Goal: Task Accomplishment & Management: Complete application form

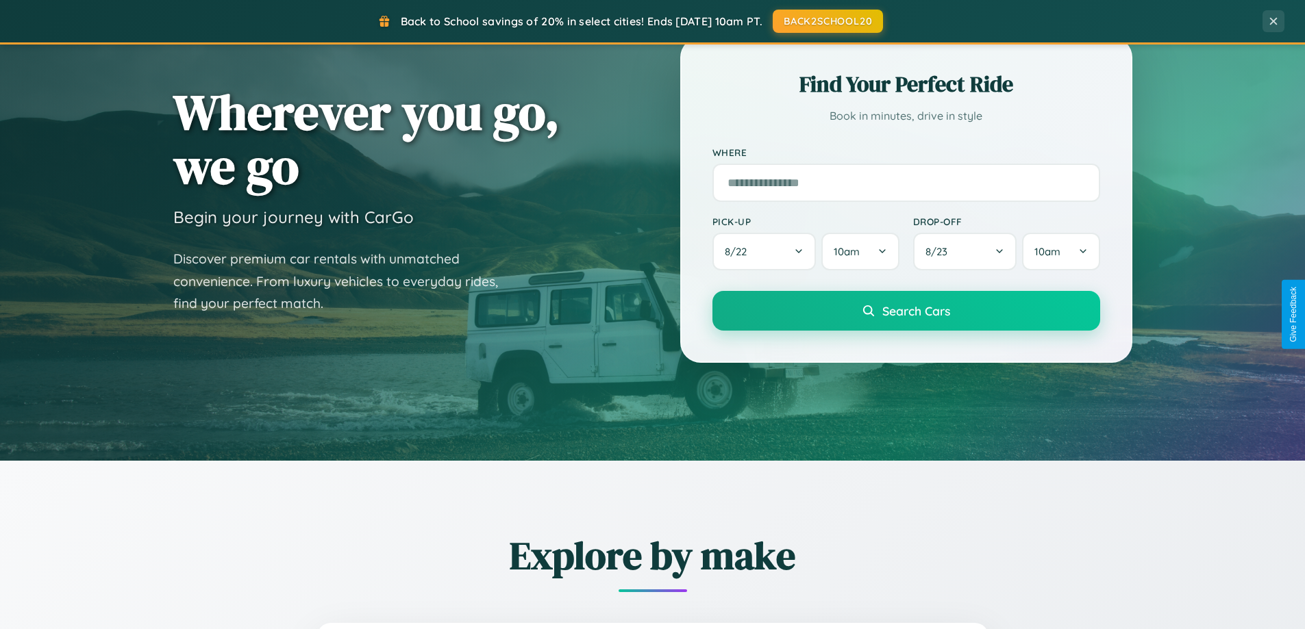
scroll to position [590, 0]
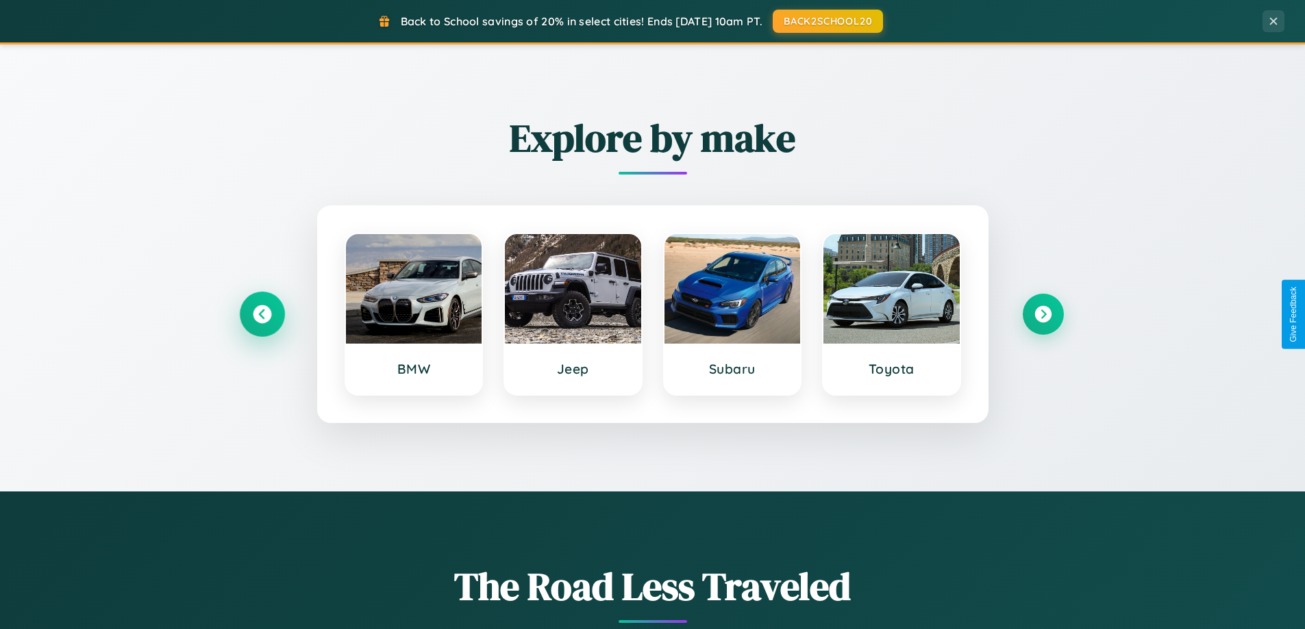
click at [262, 314] on icon at bounding box center [262, 314] width 18 height 18
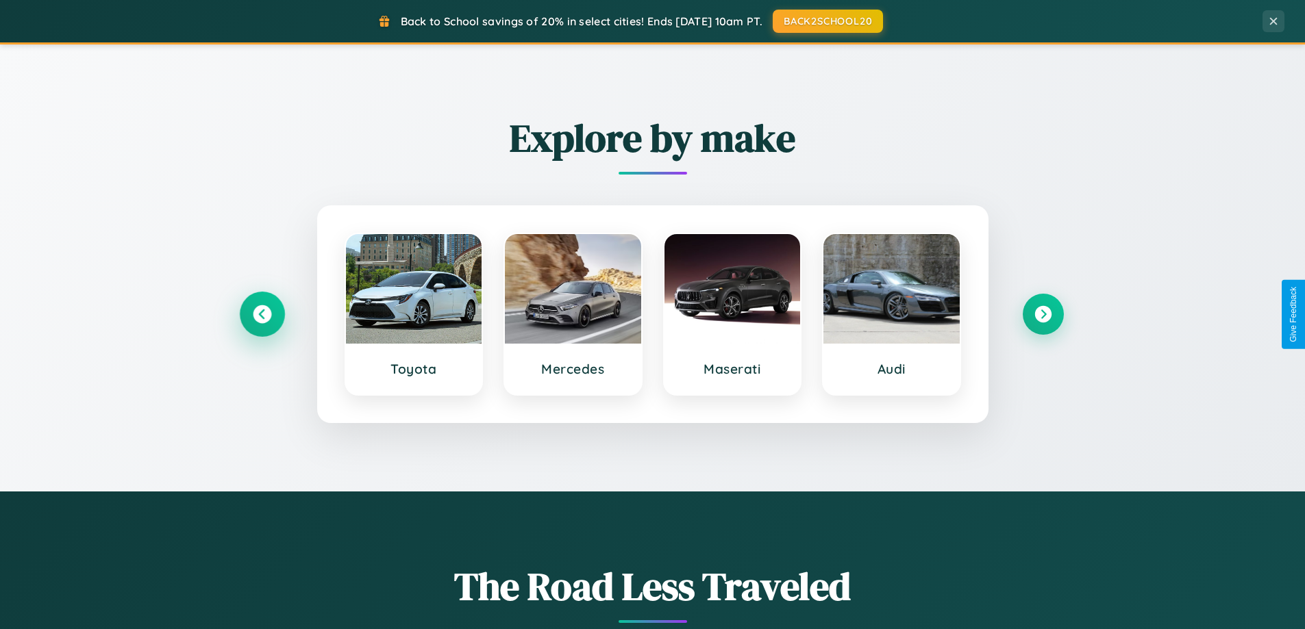
click at [262, 314] on icon at bounding box center [262, 314] width 18 height 18
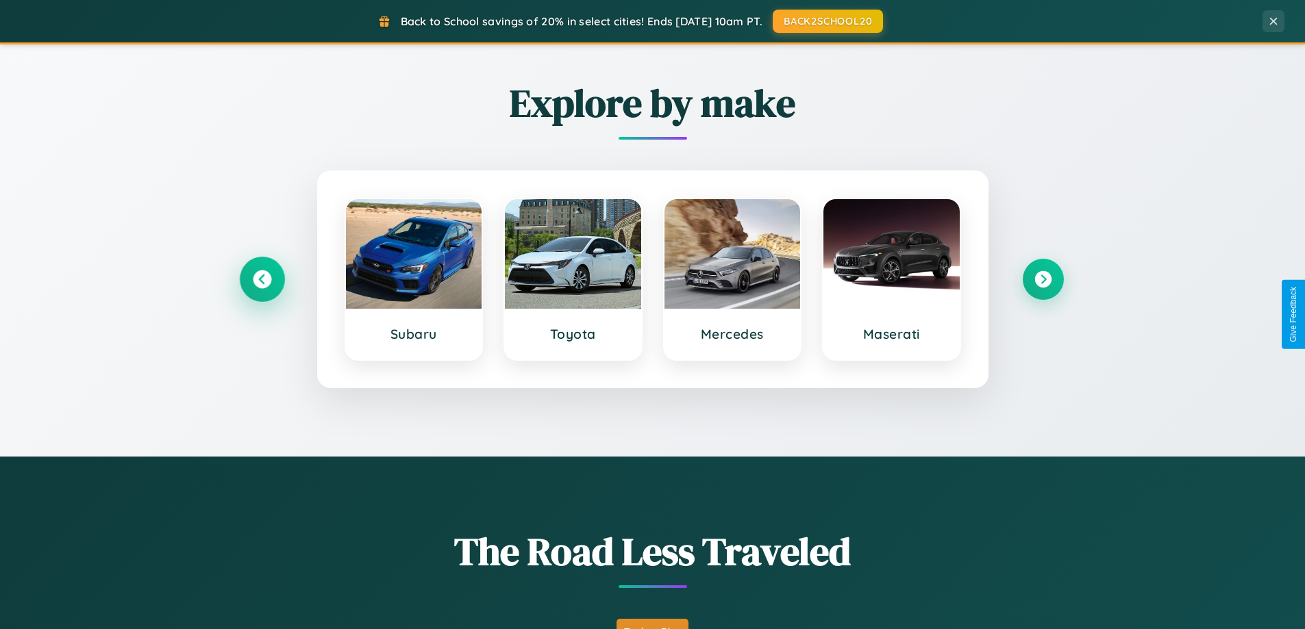
scroll to position [942, 0]
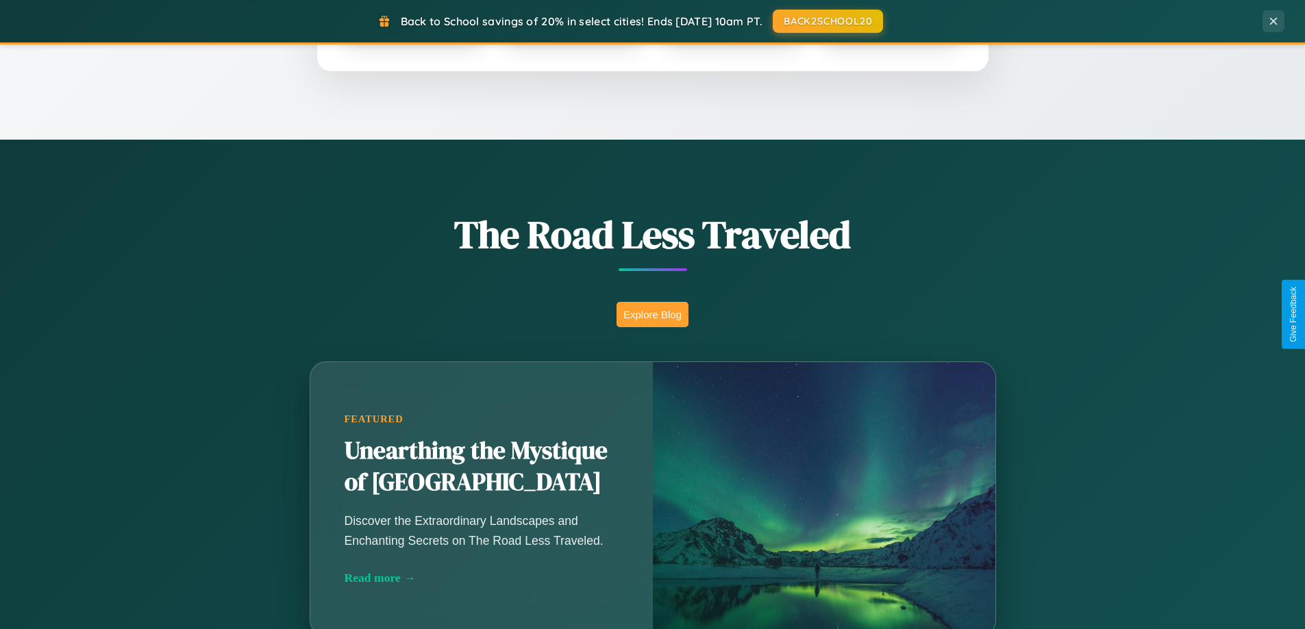
click at [652, 314] on button "Explore Blog" at bounding box center [652, 314] width 72 height 25
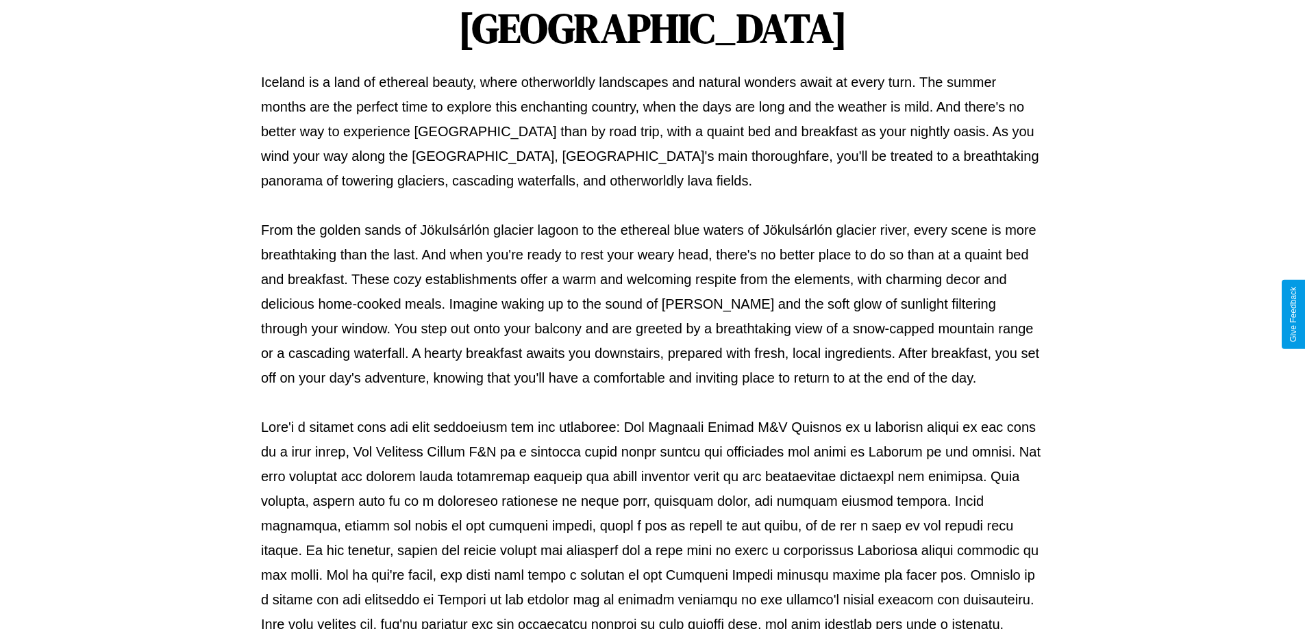
scroll to position [443, 0]
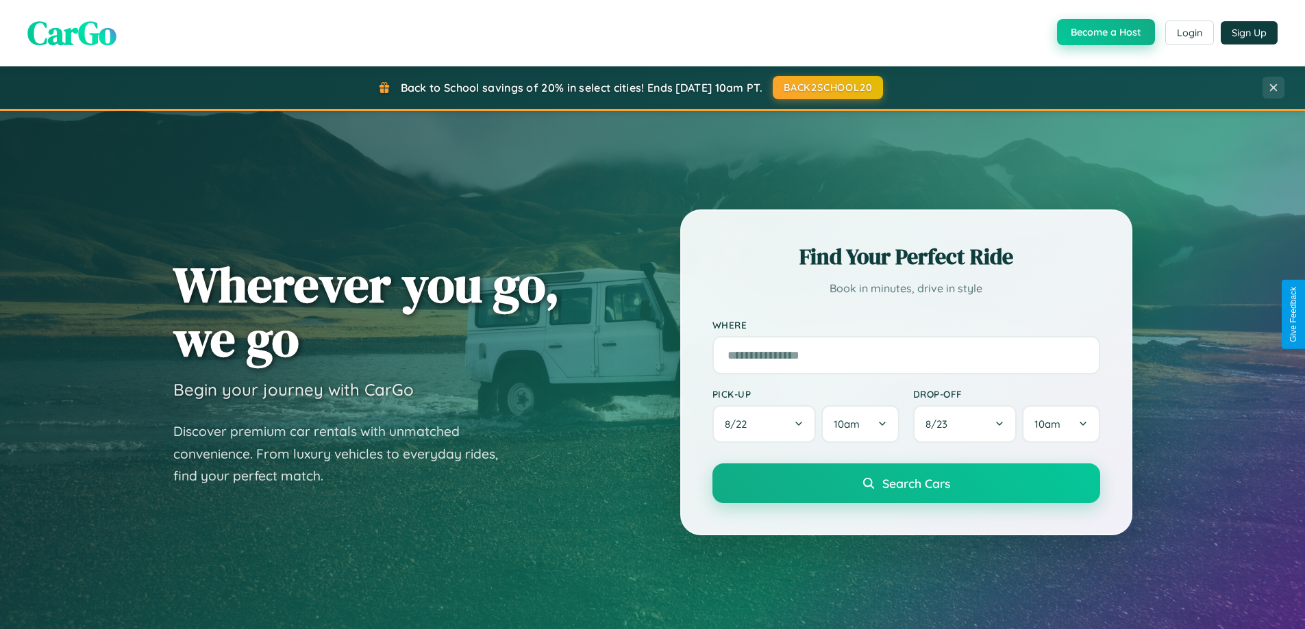
click at [1104, 32] on button "Become a Host" at bounding box center [1106, 32] width 98 height 26
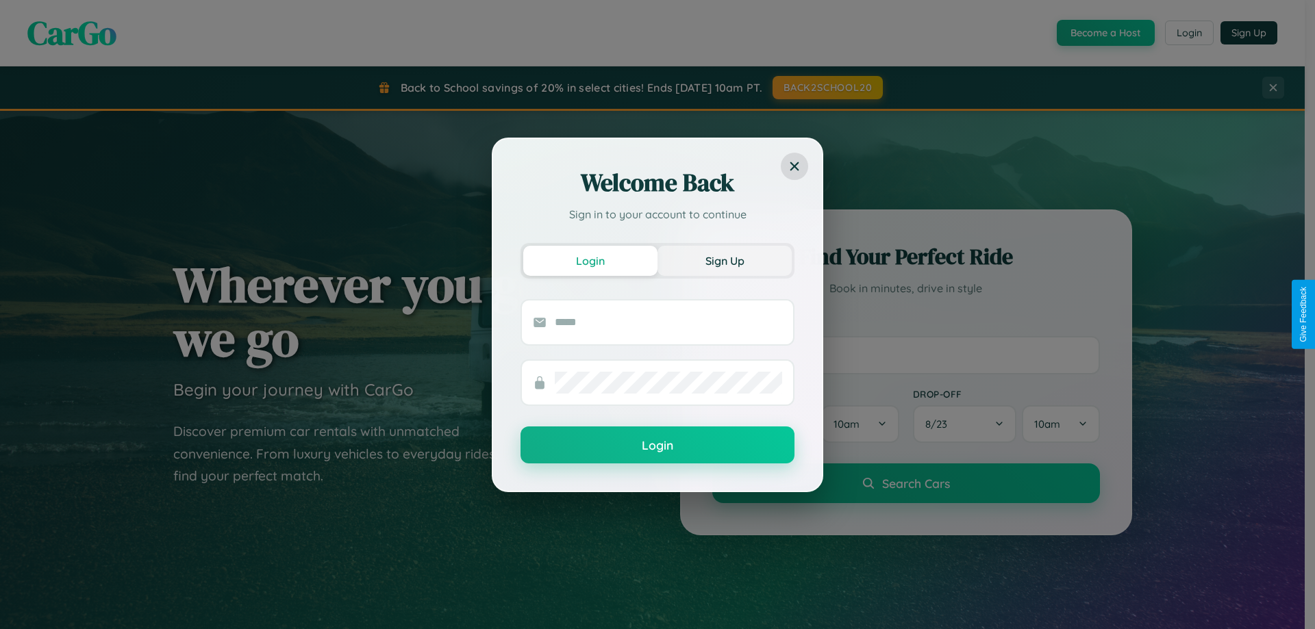
click at [725, 260] on button "Sign Up" at bounding box center [724, 261] width 134 height 30
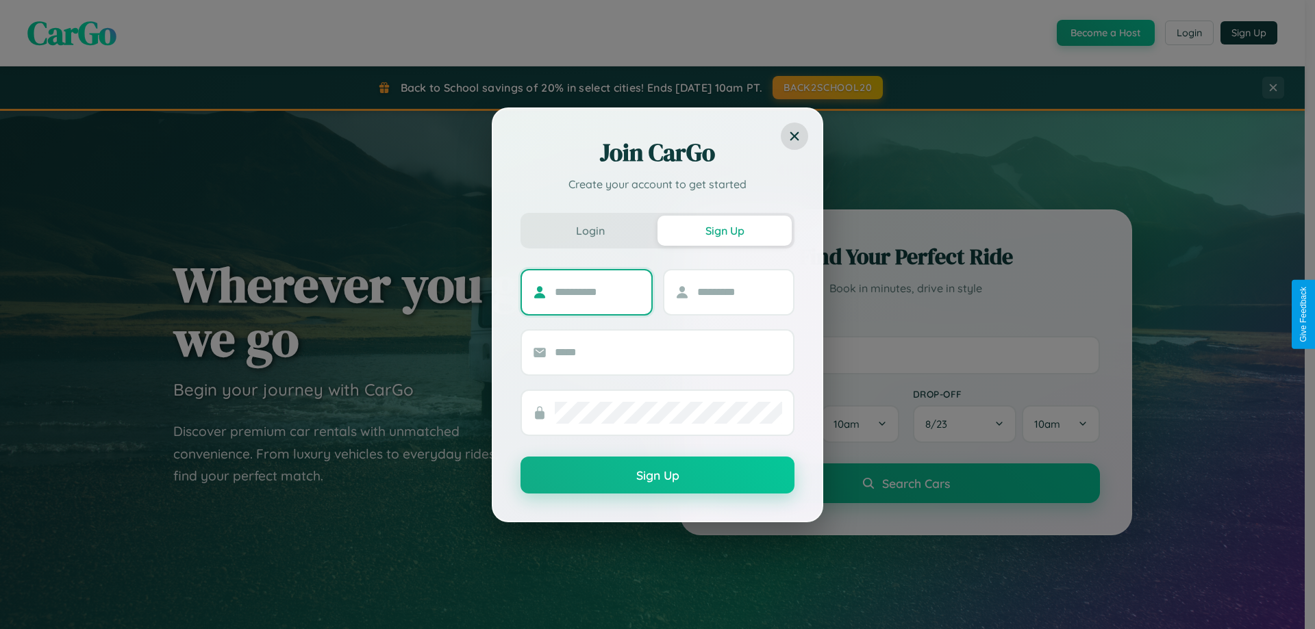
click at [597, 292] on input "text" at bounding box center [598, 292] width 86 height 22
type input "******"
click at [739, 292] on input "text" at bounding box center [740, 292] width 86 height 22
type input "******"
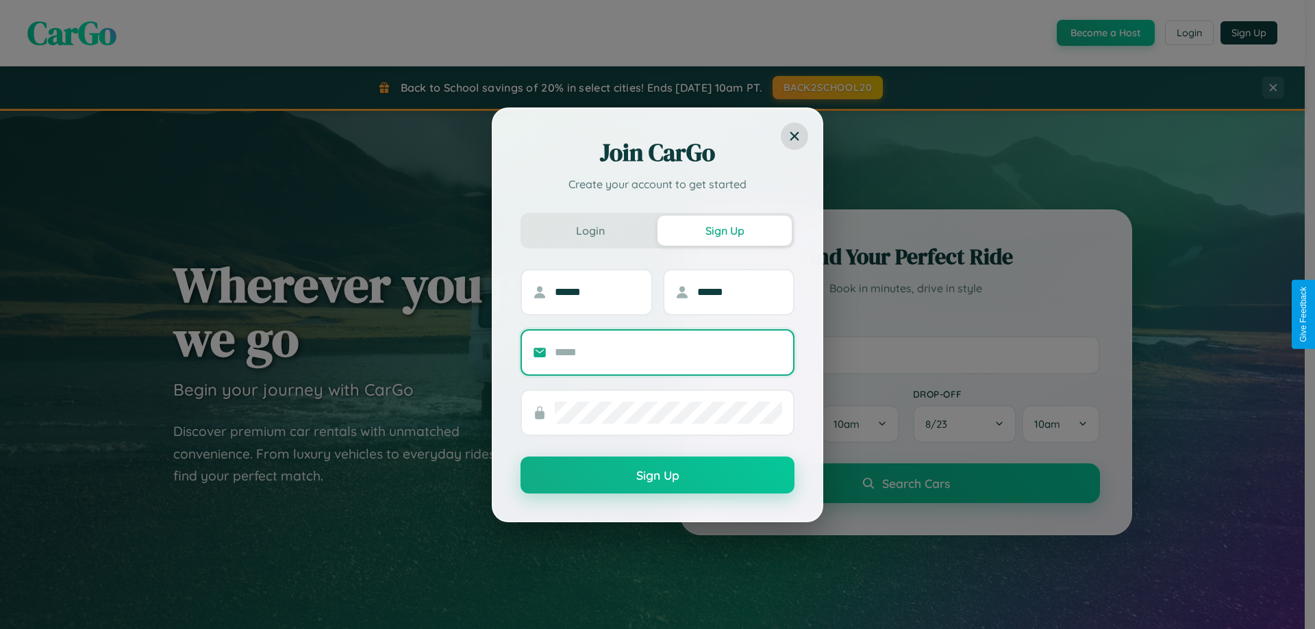
click at [668, 352] on input "text" at bounding box center [668, 353] width 227 height 22
type input "**********"
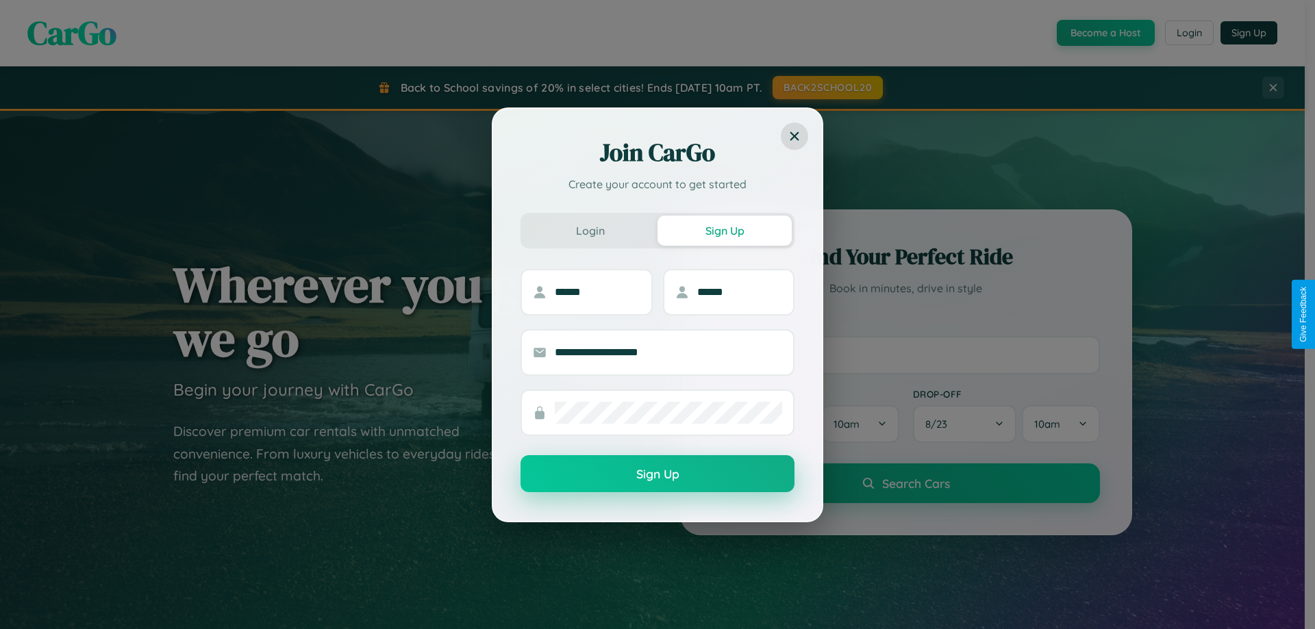
click at [657, 475] on button "Sign Up" at bounding box center [657, 473] width 274 height 37
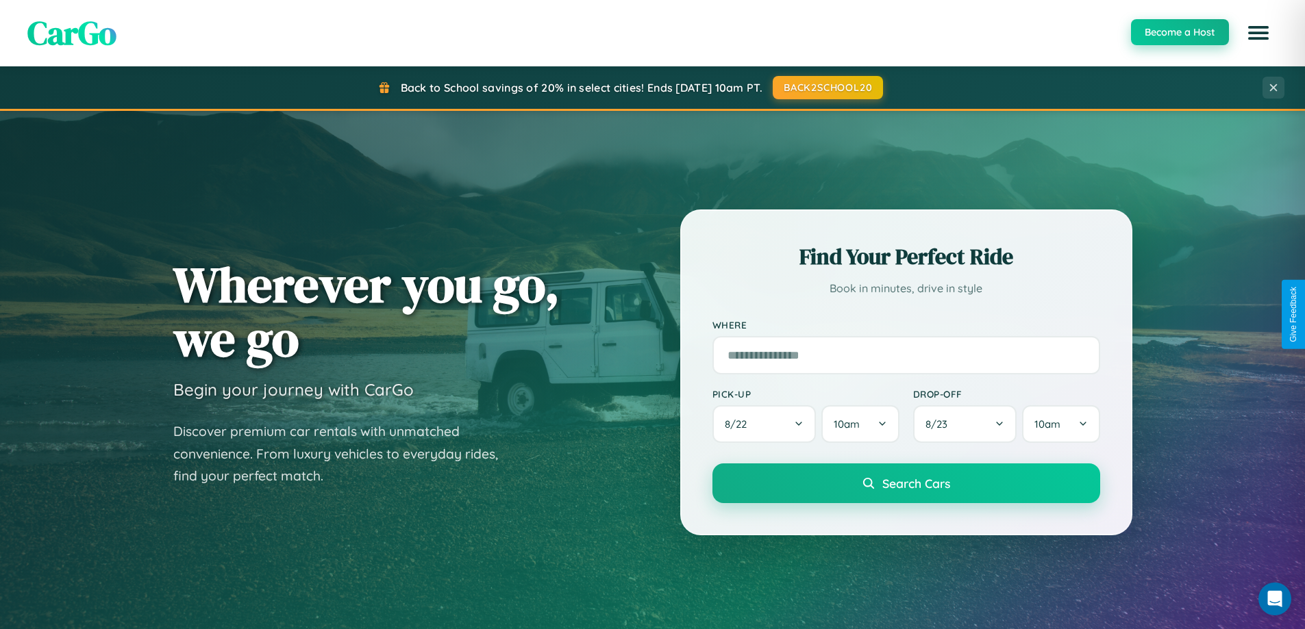
click at [1179, 32] on button "Become a Host" at bounding box center [1180, 32] width 98 height 26
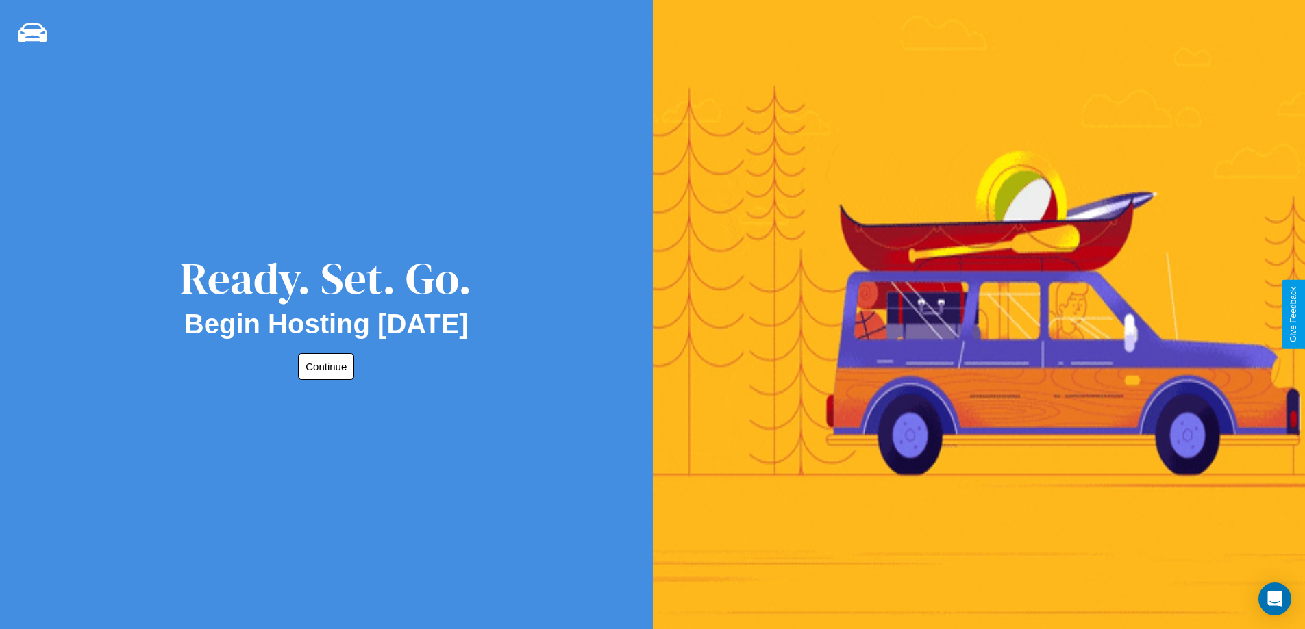
click at [323, 366] on button "Continue" at bounding box center [326, 366] width 56 height 27
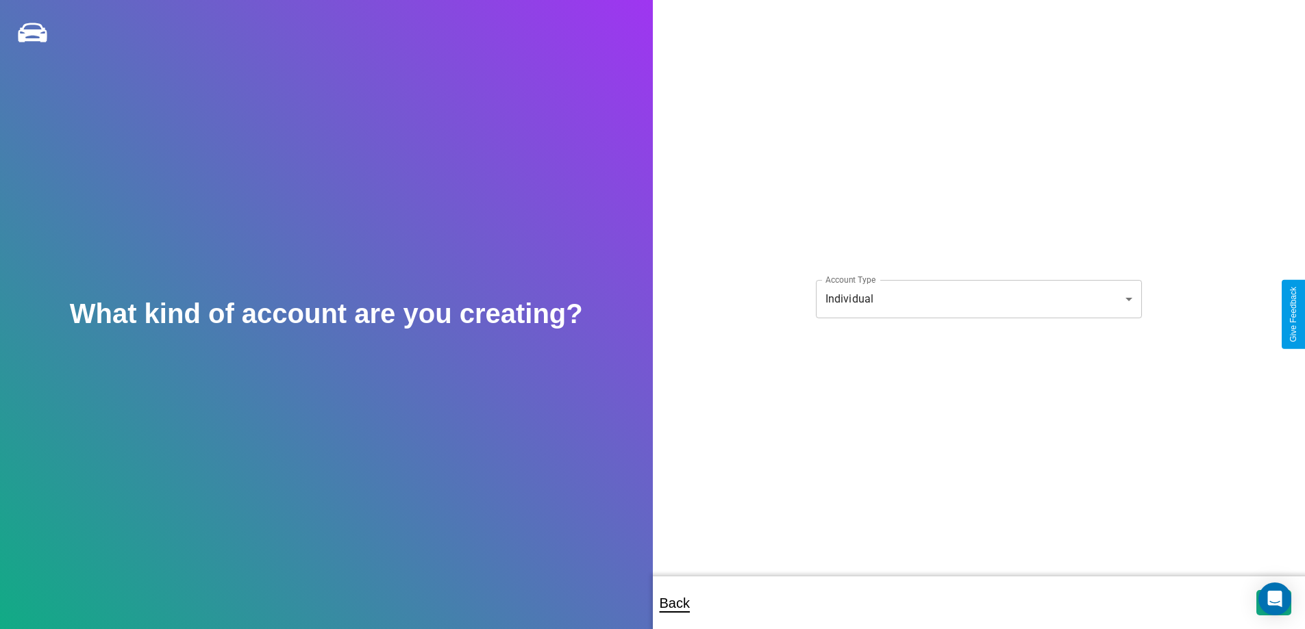
click at [978, 299] on body "**********" at bounding box center [652, 324] width 1305 height 648
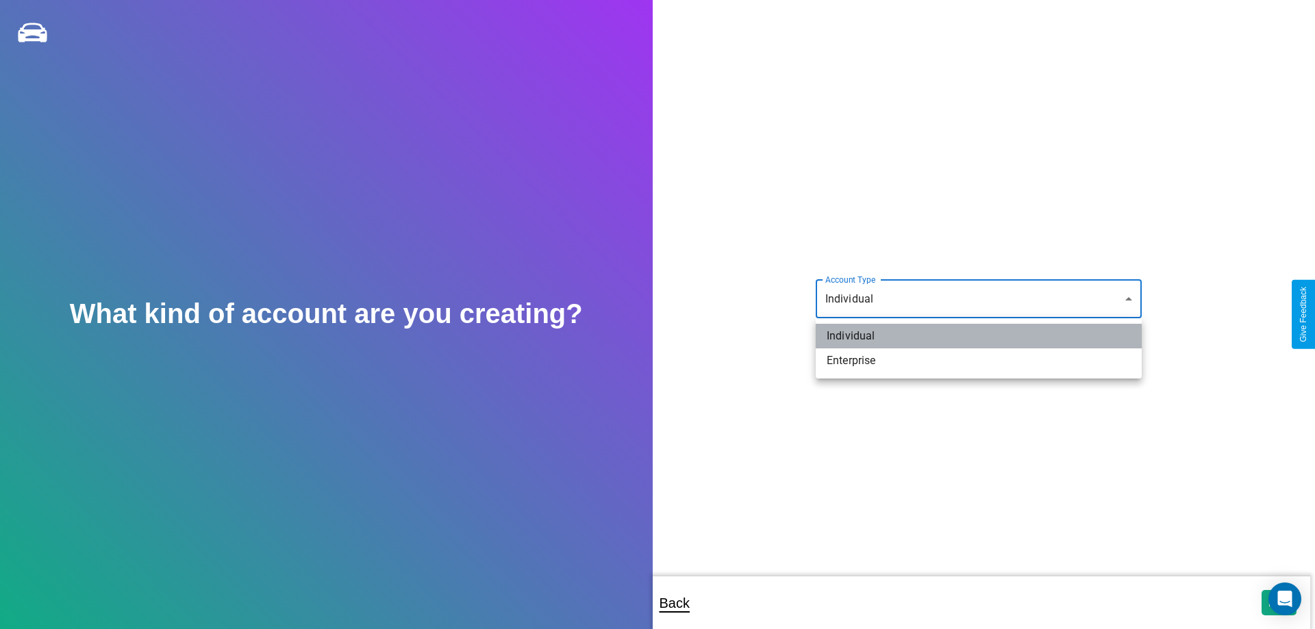
click at [979, 336] on li "Individual" at bounding box center [979, 336] width 326 height 25
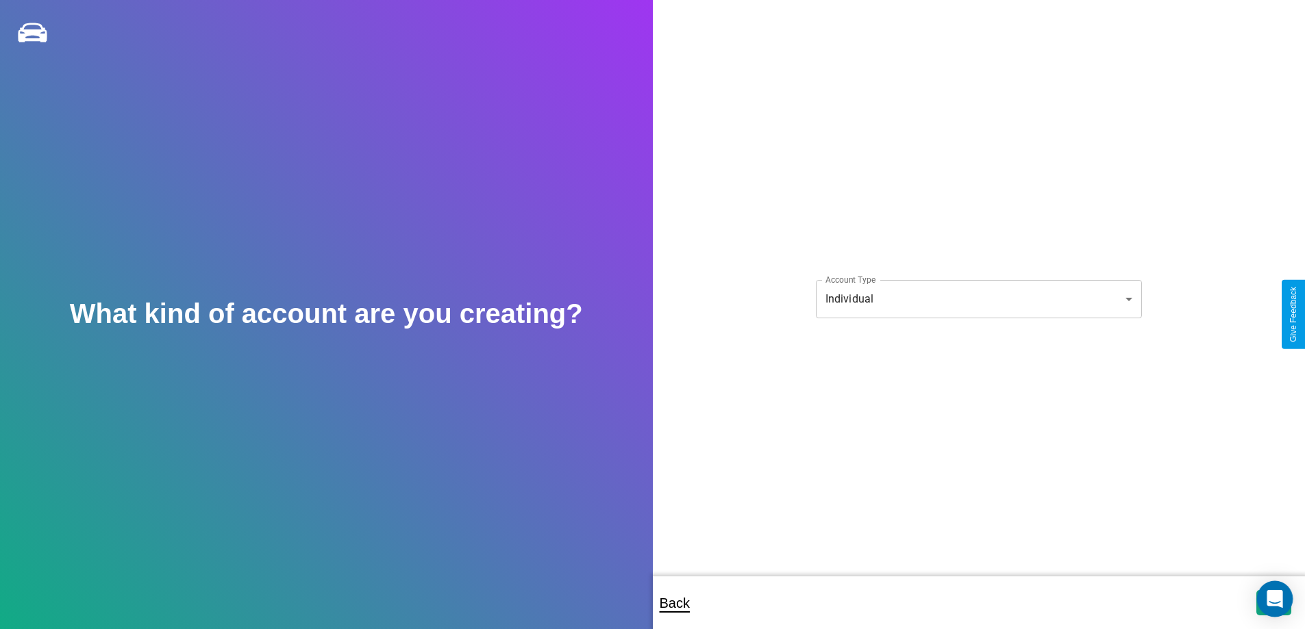
click at [1273, 603] on icon "Open Intercom Messenger" at bounding box center [1274, 599] width 16 height 18
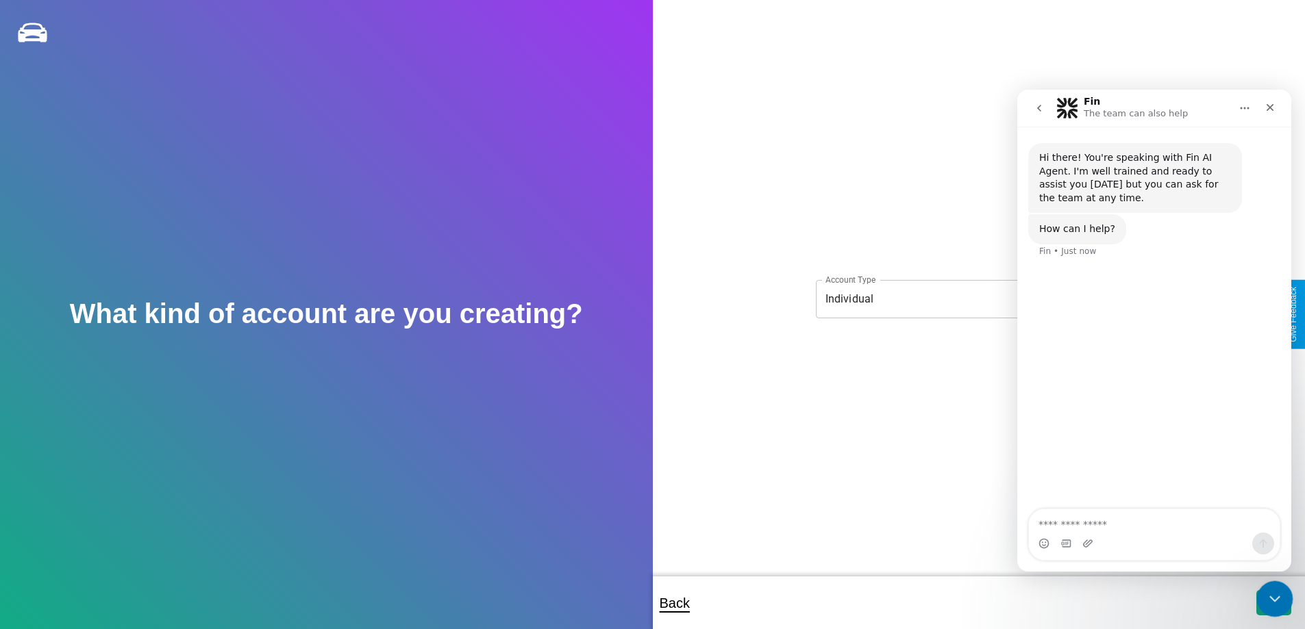
click at [1271, 600] on icon "Close Intercom Messenger" at bounding box center [1272, 597] width 16 height 16
